Goal: Use online tool/utility: Use online tool/utility

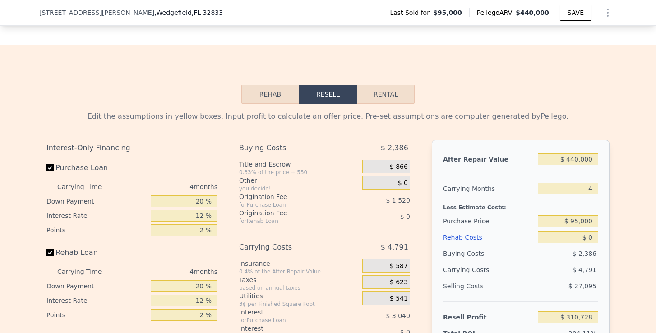
scroll to position [1259, 0]
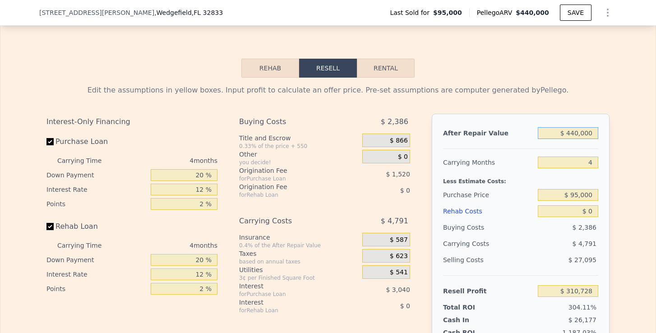
click at [573, 135] on input "$ 440,000" at bounding box center [568, 133] width 60 height 12
drag, startPoint x: 566, startPoint y: 134, endPoint x: 598, endPoint y: 135, distance: 32.1
click at [598, 135] on input "$ 440,000" at bounding box center [568, 133] width 60 height 12
type input "$ 90,440,000"
type input "$ 84,761,028"
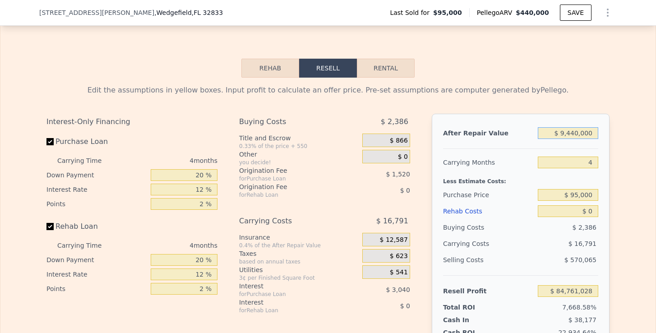
type input "$ 440,000"
type input "$ 310,728"
type input "$ 0000"
type input "-$ 64,606"
type input "$ 000"
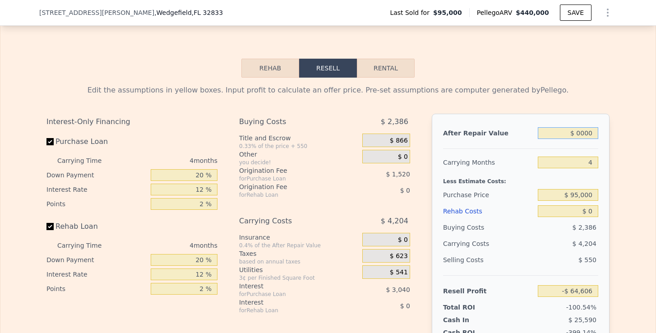
type input "-$ 102,140"
type input "$ 0"
type input "$ 39"
type input "-$ 102,137"
type input "$ 390"
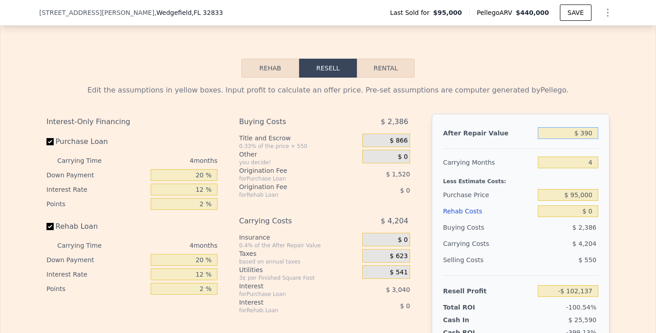
type input "-$ 101,775"
type input "$ 3,900"
type input "-$ 98,481"
type input "$ 39,000"
type input "-$ 65,545"
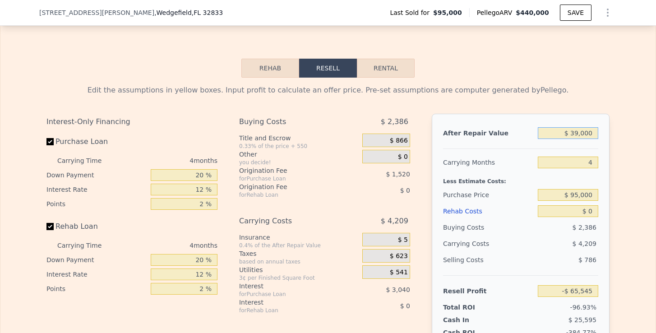
type input "$ 390,000"
type input "$ 263,811"
click at [594, 164] on input "4" at bounding box center [568, 163] width 60 height 12
type input "5"
type input "$ 262,630"
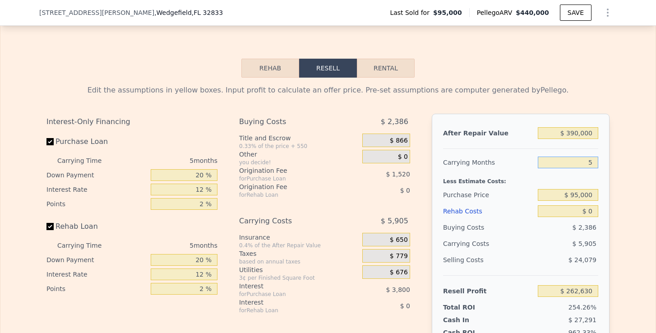
type input "5"
click at [575, 198] on input "$ 95,000" at bounding box center [568, 195] width 60 height 12
drag, startPoint x: 571, startPoint y: 196, endPoint x: 604, endPoint y: 196, distance: 32.9
click at [604, 196] on div "After Repair Value $ 390,000 Carrying Months 5 Less Estimate Costs: Purchase Pr…" at bounding box center [521, 239] width 178 height 251
type input "$ 280,000"
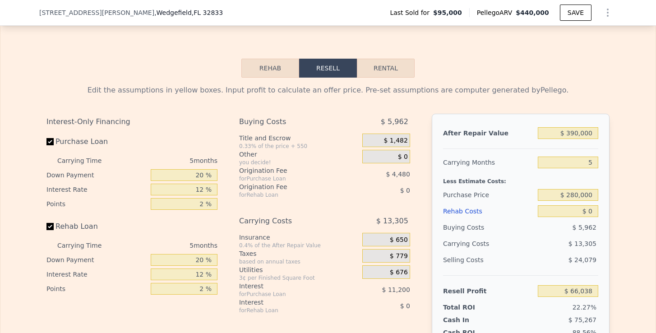
type input "$ 66,654"
click at [568, 239] on div "$ 13,305" at bounding box center [550, 244] width 95 height 16
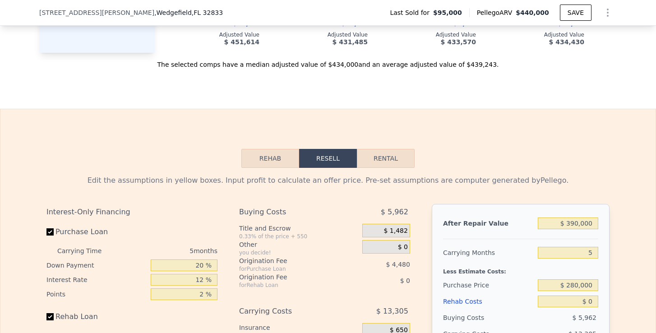
scroll to position [1263, 0]
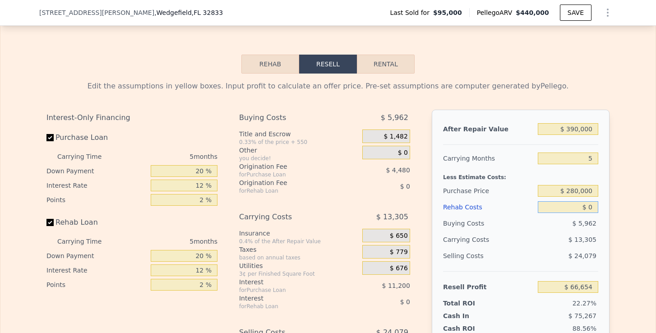
click at [592, 209] on input "$ 0" at bounding box center [568, 207] width 60 height 12
type input "$ 90"
type input "$ 66,558"
type input "$ 900"
type input "$ 65,705"
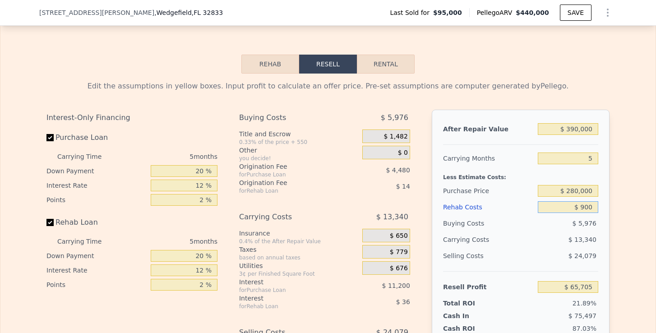
type input "$ 9,000"
type input "$ 57,150"
type input "$ 90,000"
type input "-$ 28,386"
click at [587, 253] on span "$ 24,079" at bounding box center [583, 255] width 28 height 7
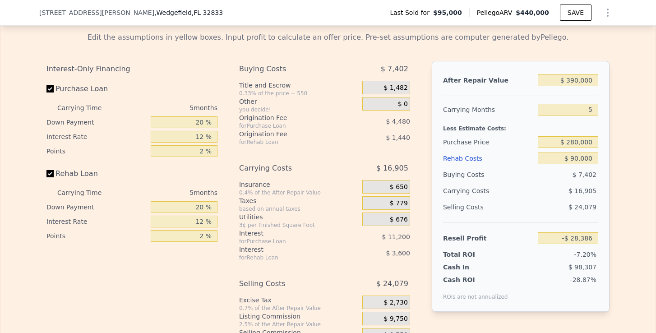
scroll to position [1312, 0]
click at [576, 144] on input "$ 280,000" at bounding box center [568, 142] width 60 height 12
type input "$ 250,000"
click at [605, 177] on div "After Repair Value $ 390,000 Carrying Months 5 Less Estimate Costs: Purchase Pr…" at bounding box center [521, 185] width 178 height 251
type input "$ 3,393"
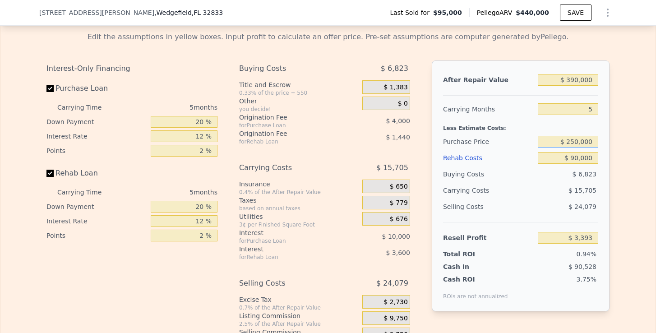
click at [578, 144] on input "$ 250,000" at bounding box center [568, 142] width 60 height 12
type input "$ 220,000"
click at [610, 178] on div "After Repair Value $ 390,000 Carrying Months 5 Less Estimate Costs: Purchase Pr…" at bounding box center [521, 185] width 178 height 251
type input "$ 35,173"
click at [575, 142] on input "$ 220,000" at bounding box center [568, 142] width 60 height 12
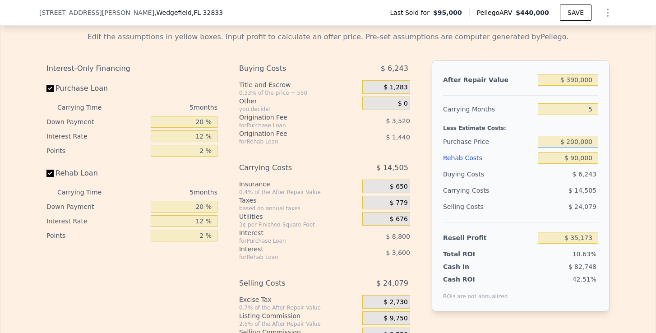
type input "$ 200,000"
click at [616, 166] on div "Edit the assumptions in yellow boxes. Input profit to calculate an offer price.…" at bounding box center [328, 192] width 578 height 336
type input "$ 56,360"
drag, startPoint x: 204, startPoint y: 121, endPoint x: 176, endPoint y: 121, distance: 28.0
click at [176, 121] on input "20 %" at bounding box center [184, 122] width 67 height 12
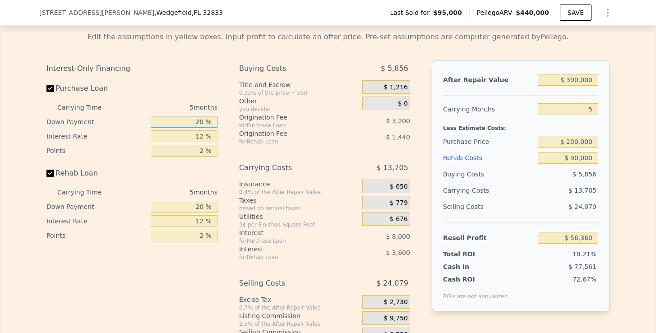
type input "1 %"
type input "$ 53,700"
type input "15 %"
type input "$ 55,660"
type input "15 %"
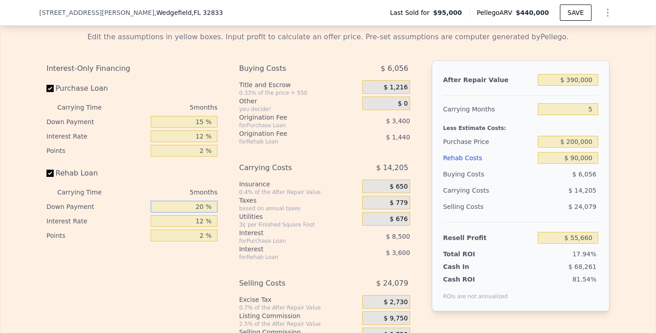
drag, startPoint x: 203, startPoint y: 202, endPoint x: 193, endPoint y: 202, distance: 9.9
click at [193, 202] on input "20 %" at bounding box center [184, 207] width 67 height 12
drag, startPoint x: 204, startPoint y: 207, endPoint x: 175, endPoint y: 207, distance: 29.3
click at [175, 207] on input "20 %" at bounding box center [184, 207] width 67 height 12
type input "1 %"
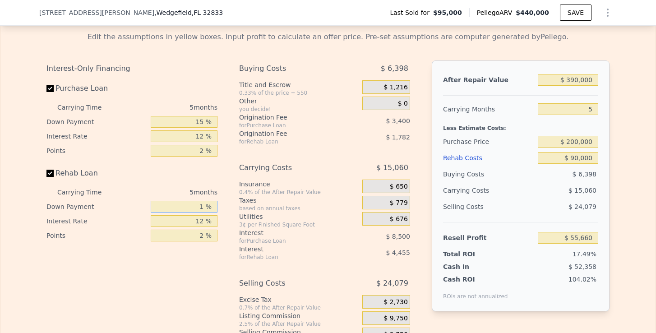
type input "$ 54,463"
type input "15 %"
type input "$ 55,345"
type input "15 %"
click at [280, 218] on div "Utilities" at bounding box center [299, 216] width 120 height 9
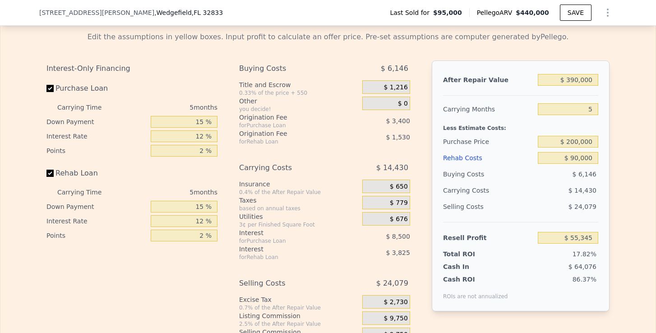
click at [395, 89] on span "$ 1,216" at bounding box center [396, 87] width 24 height 8
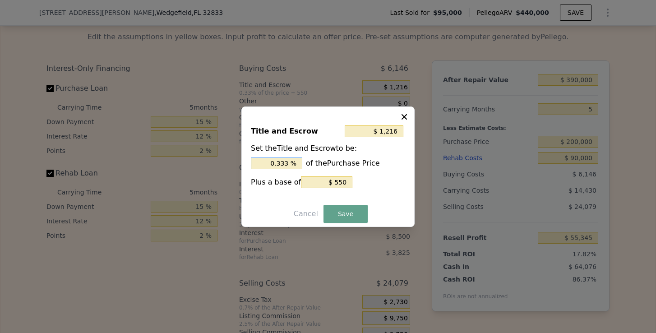
drag, startPoint x: 291, startPoint y: 165, endPoint x: 260, endPoint y: 165, distance: 30.7
click at [260, 165] on input "0.333 %" at bounding box center [276, 164] width 51 height 12
type input "$ 2,550"
type input "1. %"
type input "$ 2,950"
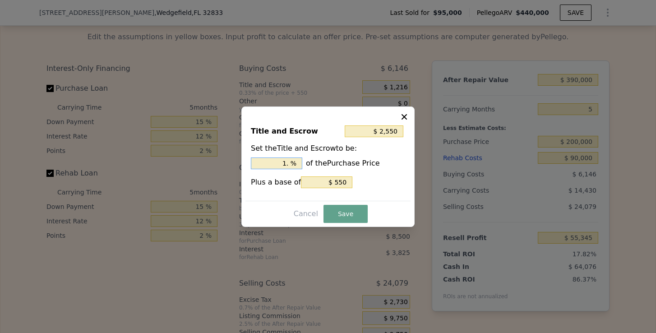
type input "1.2 %"
type input "$ 3,050"
type input "1.25 %"
drag, startPoint x: 334, startPoint y: 182, endPoint x: 377, endPoint y: 185, distance: 42.5
click at [377, 185] on div "Plus a base of $ 550" at bounding box center [328, 182] width 154 height 12
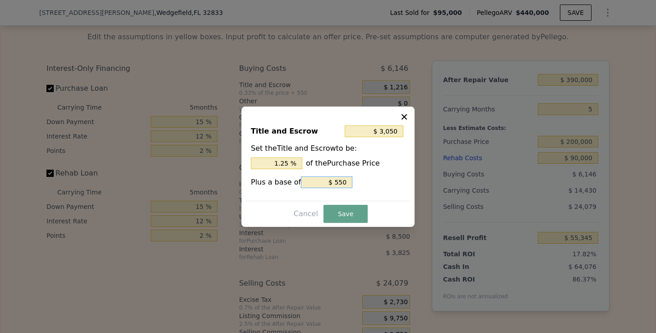
type input "$ 2,500"
type input "$ 0"
click at [344, 209] on button "Save" at bounding box center [346, 214] width 44 height 18
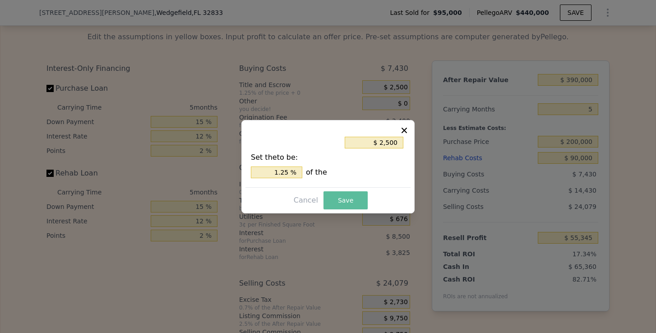
type input "$ 54,061"
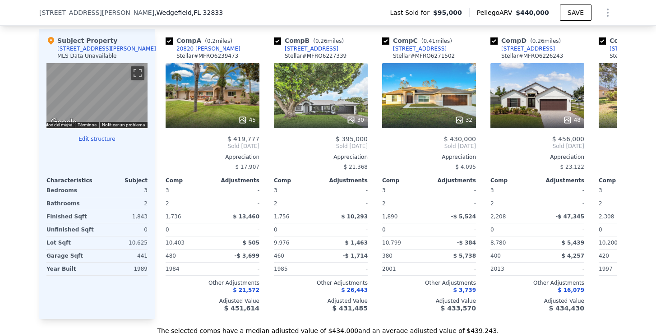
scroll to position [866, 0]
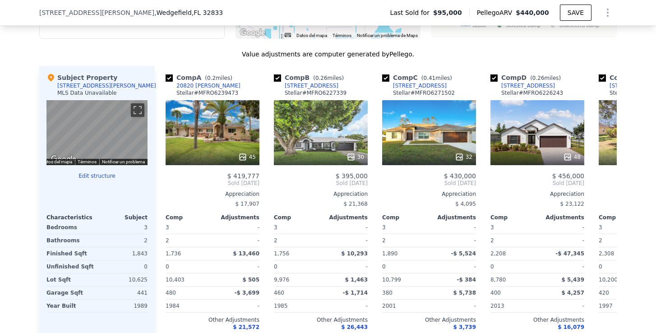
type input "$ 440,000"
type input "4"
type input "$ 0"
type input "$ 310,728"
